Goal: Information Seeking & Learning: Compare options

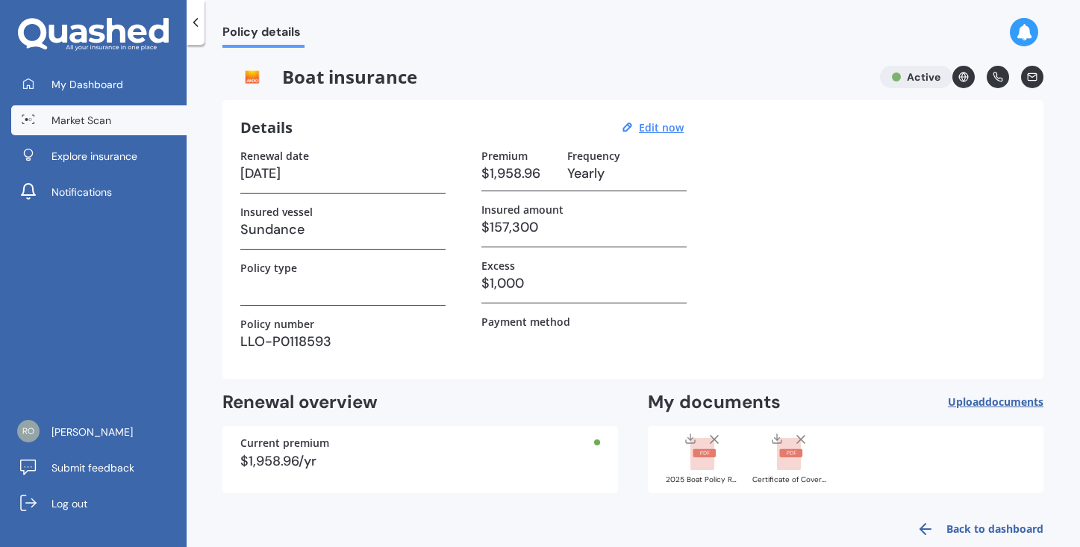
click at [77, 120] on span "Market Scan" at bounding box center [82, 120] width 60 height 15
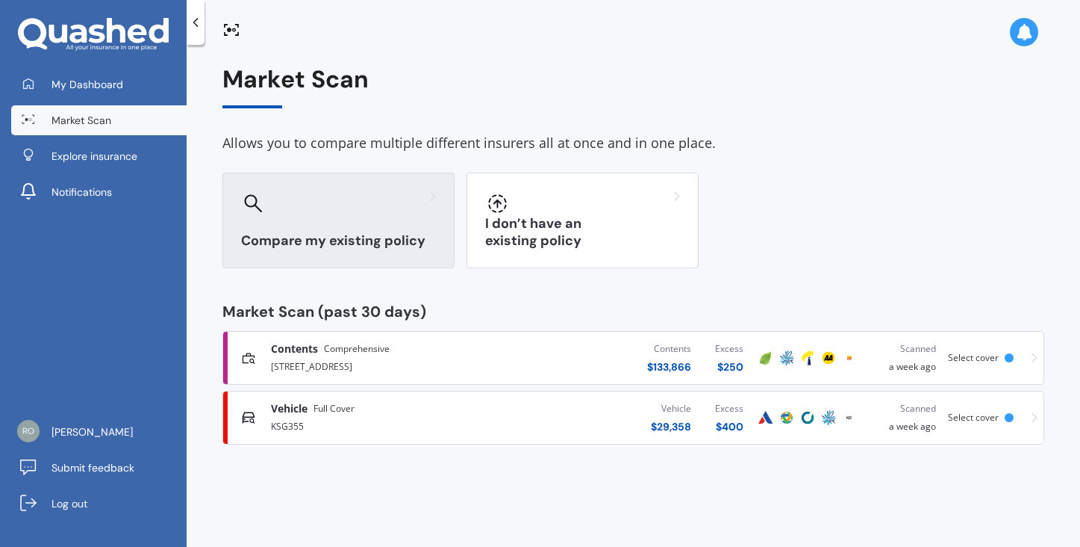
click at [367, 242] on h3 "Compare my existing policy" at bounding box center [338, 240] width 195 height 17
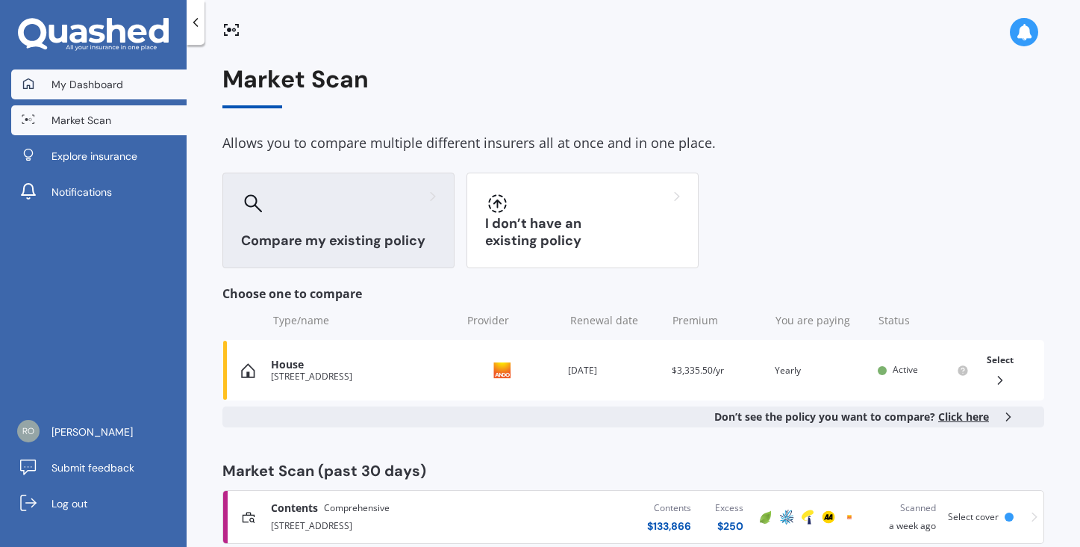
click at [97, 82] on span "My Dashboard" at bounding box center [88, 84] width 72 height 15
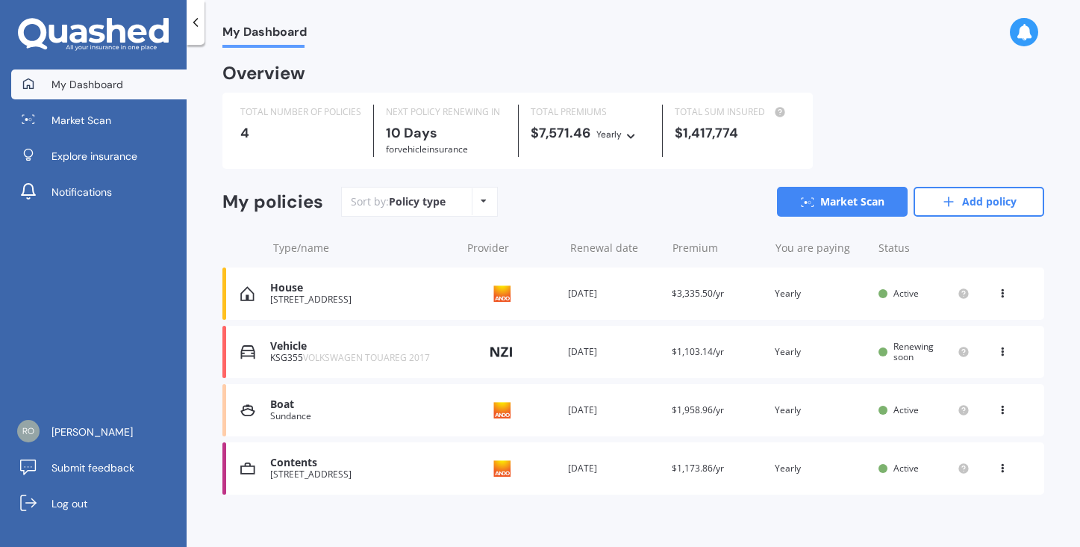
click at [295, 414] on div "Sundance" at bounding box center [361, 416] width 183 height 10
